Goal: Navigation & Orientation: Find specific page/section

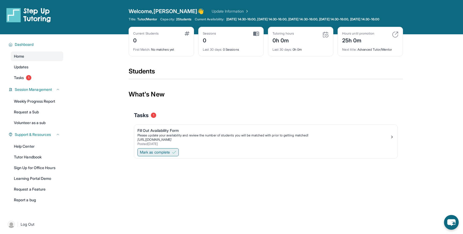
click at [162, 155] on span "Mark as complete" at bounding box center [155, 152] width 30 height 5
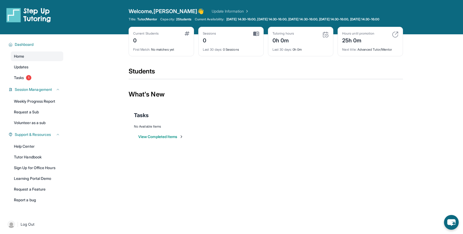
click at [159, 139] on button "View Completed Items" at bounding box center [160, 136] width 45 height 5
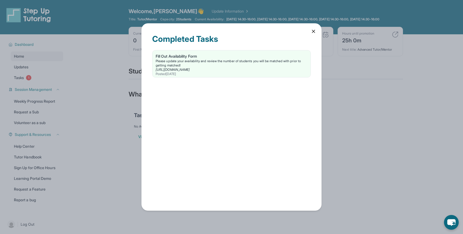
click at [314, 32] on icon at bounding box center [313, 31] width 3 height 3
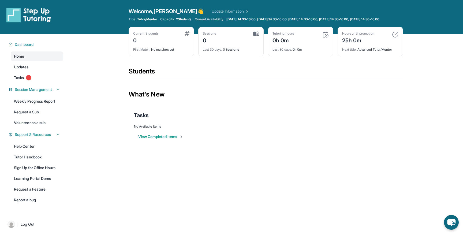
click at [20, 59] on span "Home" at bounding box center [19, 56] width 10 height 5
click at [21, 70] on span "Updates" at bounding box center [21, 66] width 15 height 5
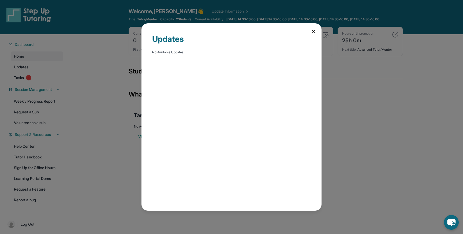
click at [313, 31] on icon at bounding box center [313, 31] width 3 height 3
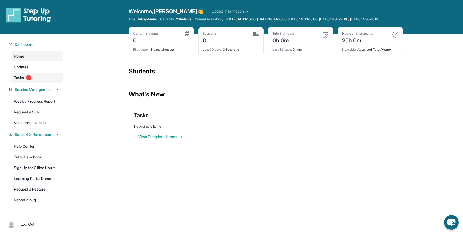
click at [17, 80] on span "Tasks" at bounding box center [19, 77] width 10 height 5
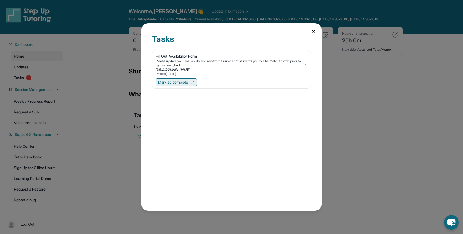
click at [175, 82] on span "Mark as complete" at bounding box center [173, 82] width 30 height 5
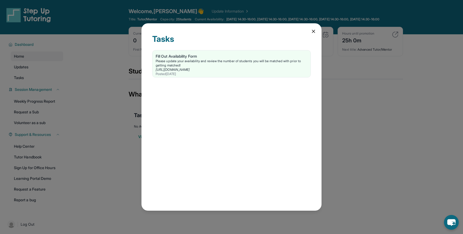
click at [313, 31] on icon at bounding box center [313, 31] width 5 height 5
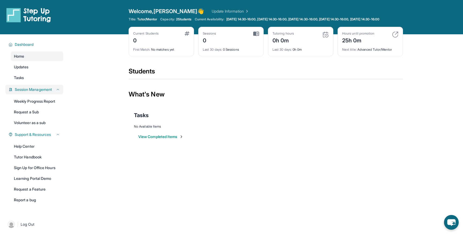
click at [34, 92] on span "Session Management" at bounding box center [33, 89] width 37 height 5
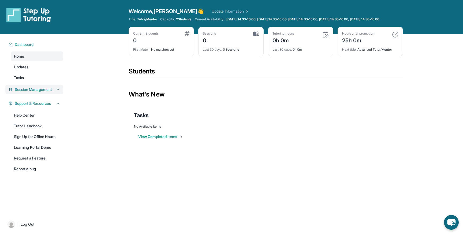
click at [34, 92] on span "Session Management" at bounding box center [33, 89] width 37 height 5
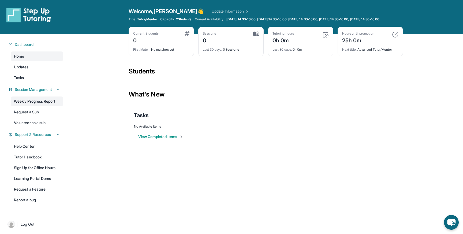
click at [30, 106] on link "Weekly Progress Report" at bounding box center [37, 102] width 53 height 10
click at [36, 106] on link "Weekly Progress Report" at bounding box center [37, 102] width 53 height 10
click at [26, 116] on link "Request a Sub" at bounding box center [37, 112] width 53 height 10
click at [30, 127] on link "Volunteer as a sub" at bounding box center [37, 123] width 53 height 10
click at [29, 150] on link "Help Center" at bounding box center [37, 147] width 53 height 10
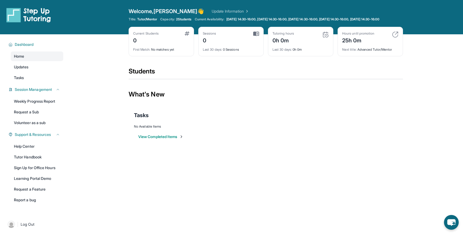
click at [369, 44] on div "25h 0m" at bounding box center [358, 40] width 32 height 9
click at [28, 161] on link "Tutor Handbook" at bounding box center [37, 157] width 53 height 10
click at [20, 59] on span "Home" at bounding box center [19, 56] width 10 height 5
click at [27, 183] on link "Learning Portal Demo" at bounding box center [37, 179] width 53 height 10
